Goal: Find specific fact: Find specific fact

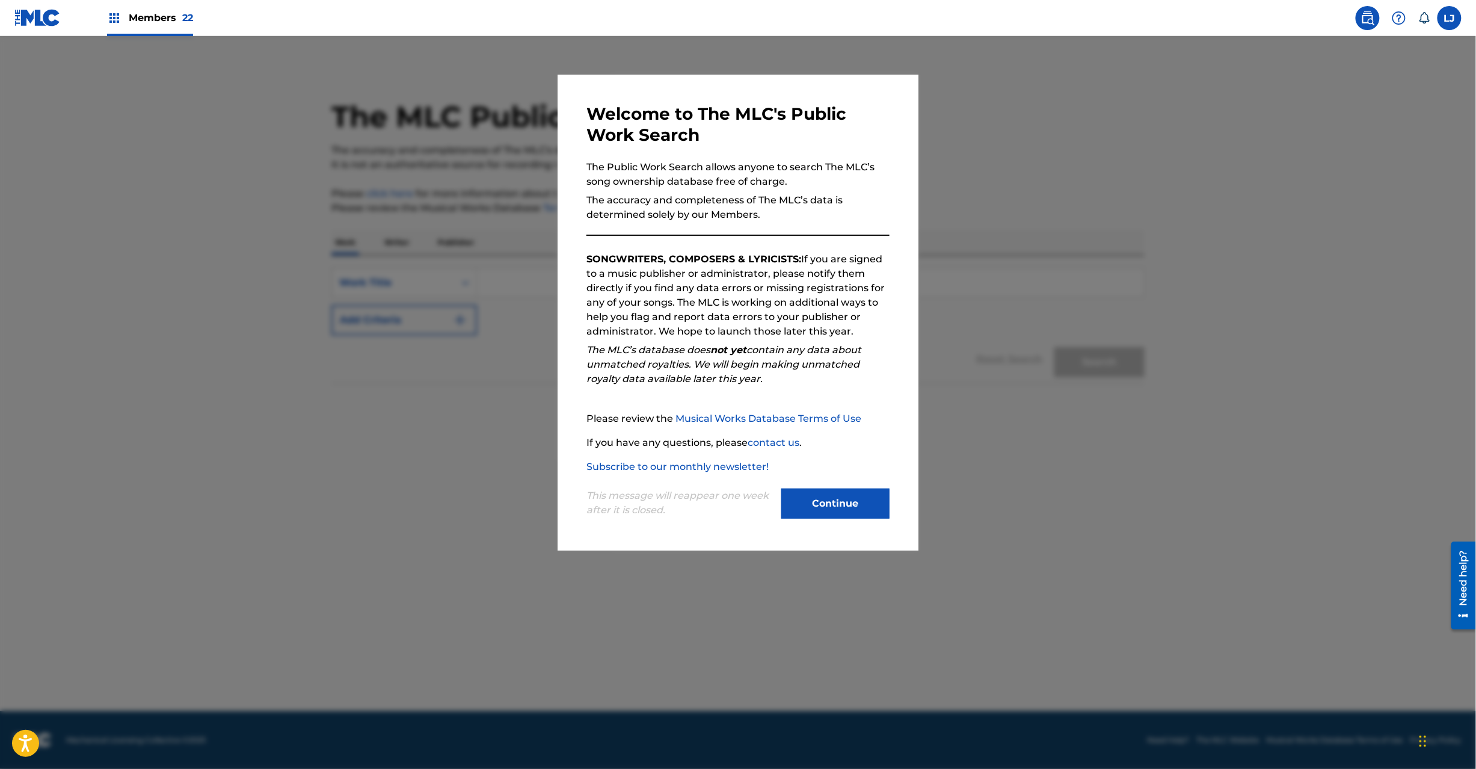
click at [845, 504] on button "Continue" at bounding box center [836, 504] width 108 height 30
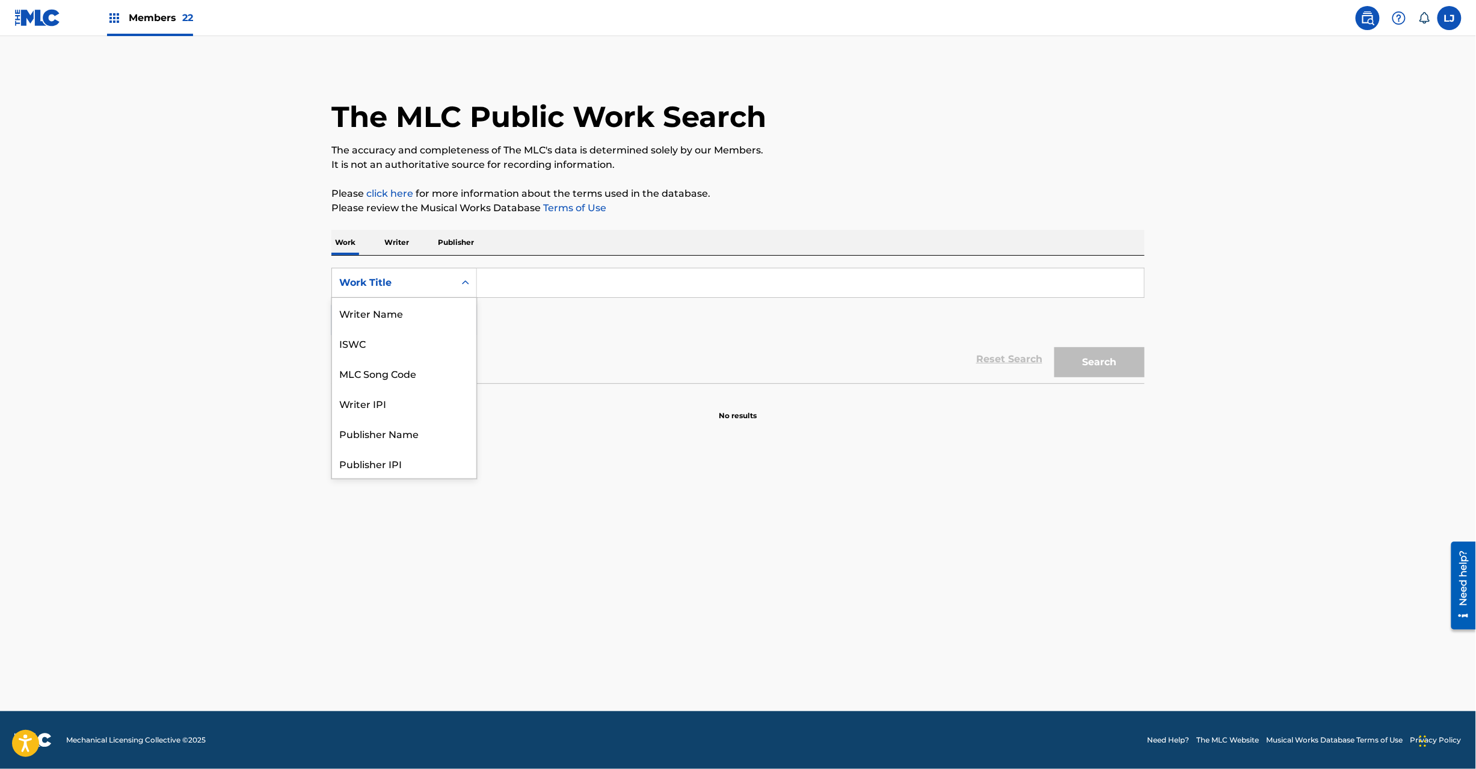
click at [422, 291] on div "Work Title" at bounding box center [393, 282] width 123 height 23
click at [415, 377] on div "MLC Song Code" at bounding box center [404, 373] width 144 height 30
click at [549, 285] on input "Search Form" at bounding box center [810, 282] width 667 height 29
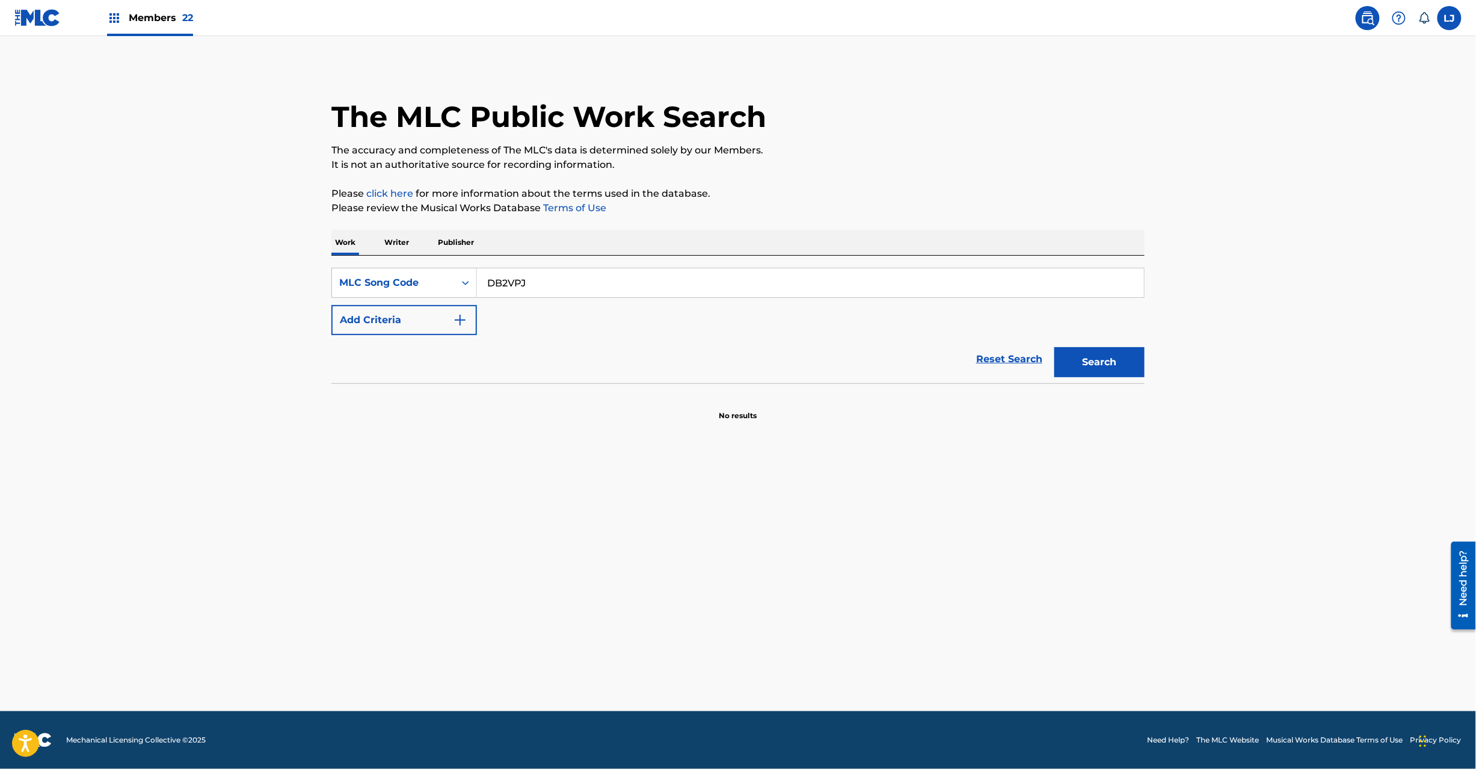
type input "DB2VPJ"
click at [1076, 367] on button "Search" at bounding box center [1100, 362] width 90 height 30
click at [526, 291] on input "DB2VPJ" at bounding box center [810, 282] width 667 height 29
click at [1078, 371] on button "Search" at bounding box center [1100, 362] width 90 height 30
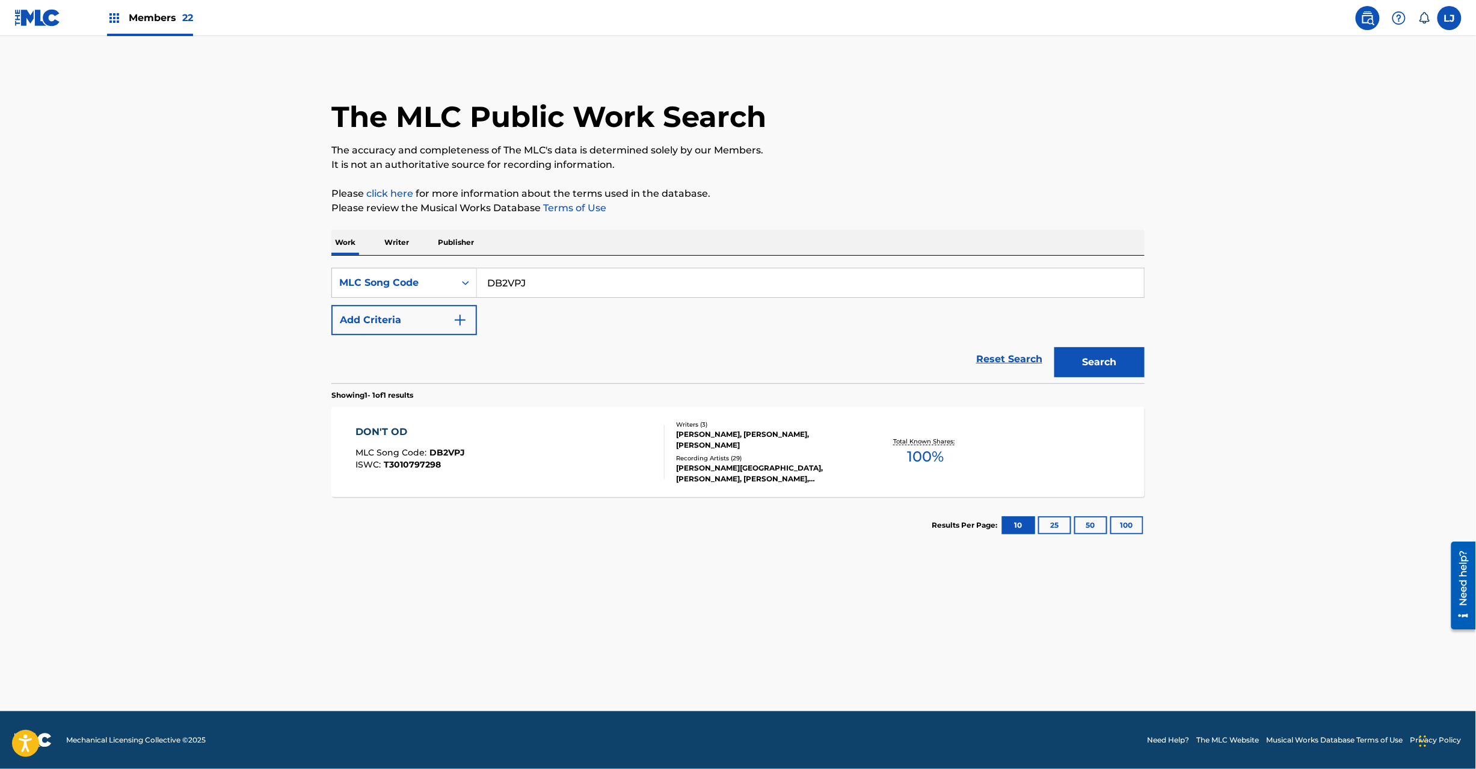
click at [480, 481] on div "DON'T OD MLC Song Code : DB2VPJ ISWC : T3010797298 Writers ( 3 ) [PERSON_NAME],…" at bounding box center [738, 452] width 813 height 90
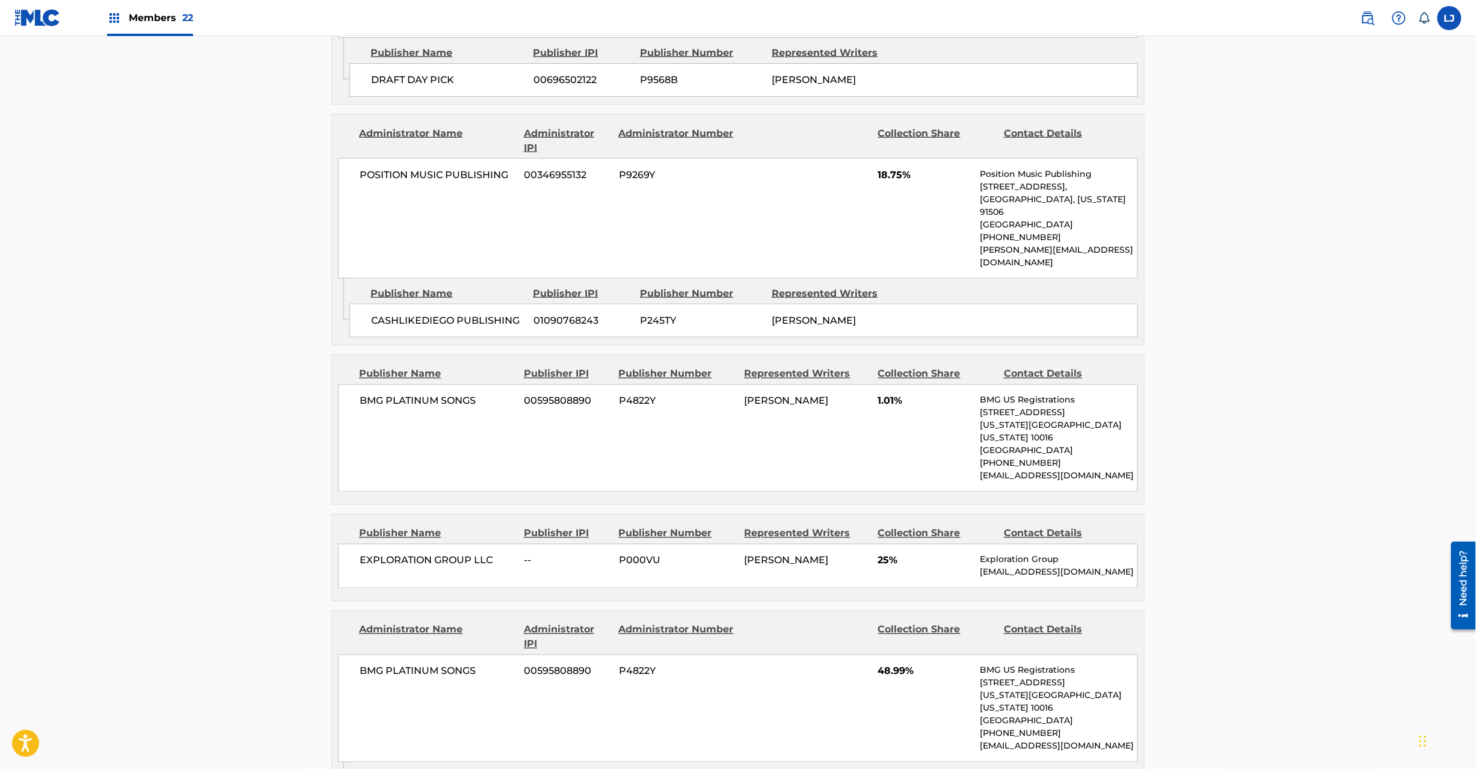
scroll to position [751, 0]
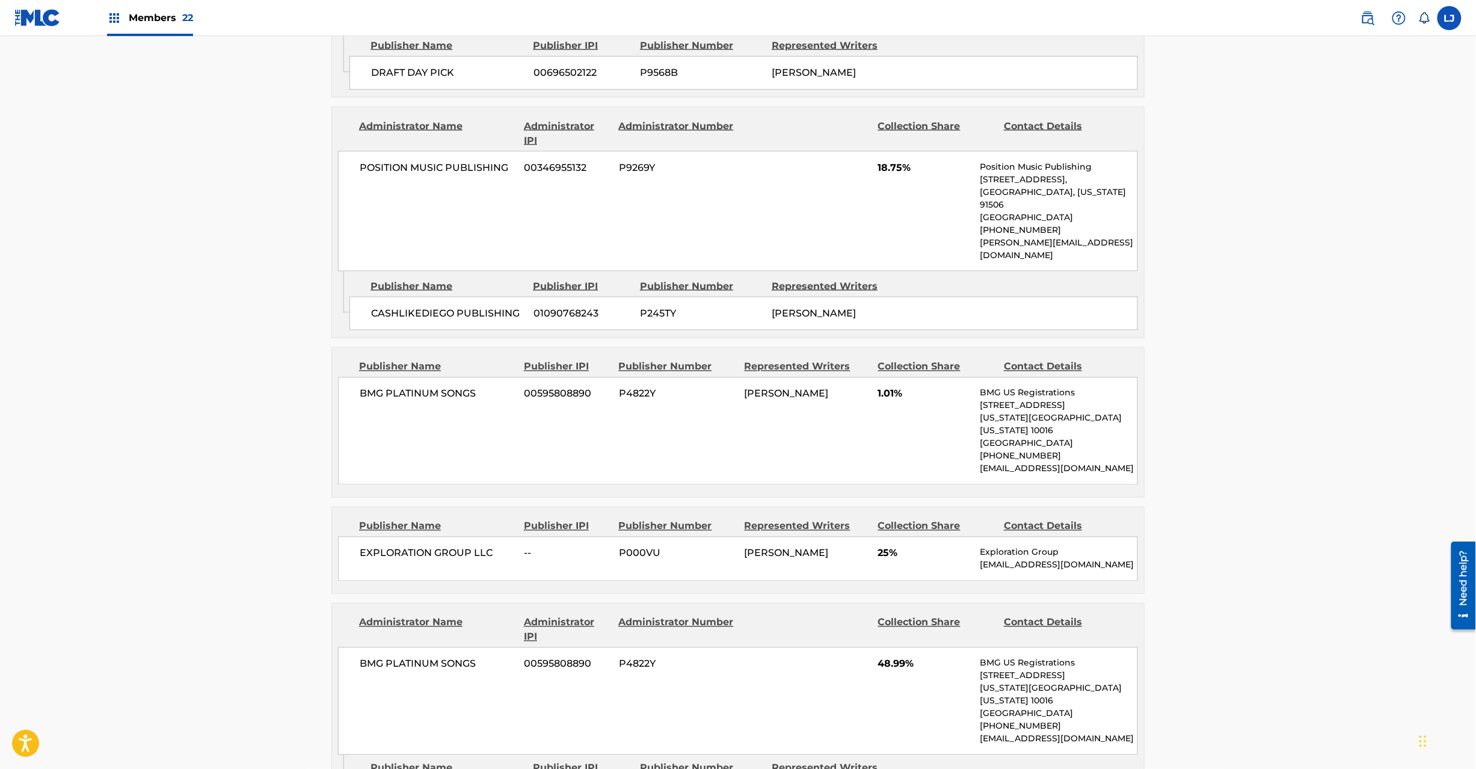
click at [753, 555] on span "[PERSON_NAME]" at bounding box center [787, 552] width 84 height 11
copy span "[PERSON_NAME]"
